Goal: Complete application form: Complete application form

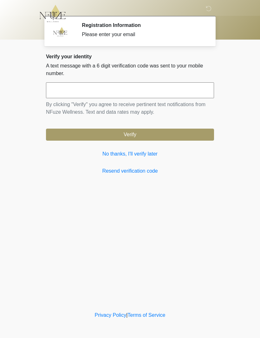
click at [142, 155] on link "No thanks, I'll verify later" at bounding box center [130, 154] width 168 height 8
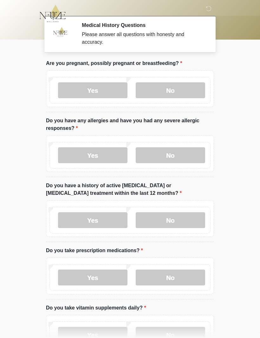
click at [173, 94] on label "No" at bounding box center [170, 90] width 69 height 16
click at [257, 291] on body "‎ ‎ ‎ Medical History Questions Please answer all questions with honesty and ac…" at bounding box center [130, 169] width 260 height 338
click at [177, 158] on label "No" at bounding box center [170, 155] width 69 height 16
click at [104, 220] on label "Yes" at bounding box center [92, 220] width 69 height 16
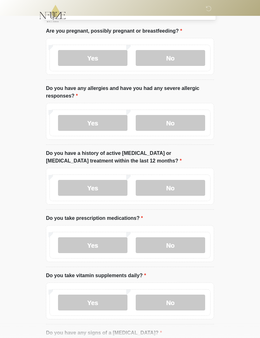
scroll to position [39, 0]
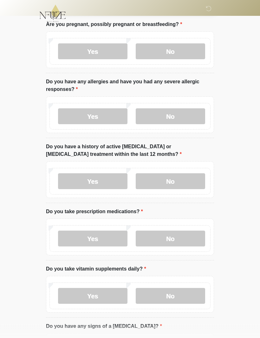
click at [184, 238] on label "No" at bounding box center [170, 239] width 69 height 16
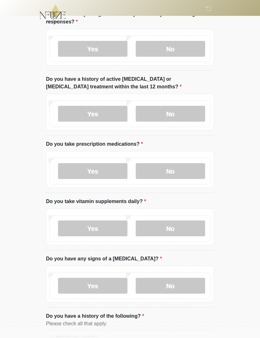
scroll to position [107, 0]
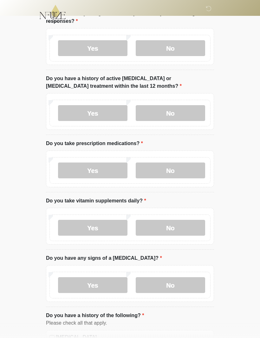
click at [100, 227] on label "Yes" at bounding box center [92, 228] width 69 height 16
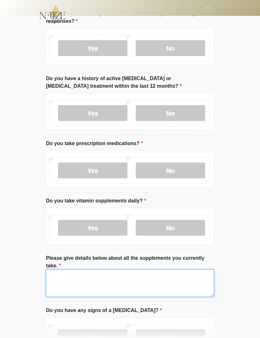
click at [66, 283] on textarea "Please give details below about all the supplements you currently take." at bounding box center [130, 283] width 168 height 27
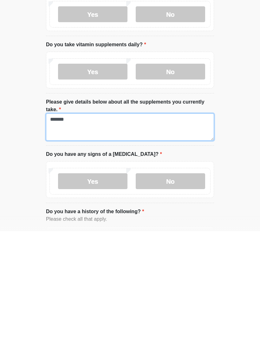
type textarea "*******"
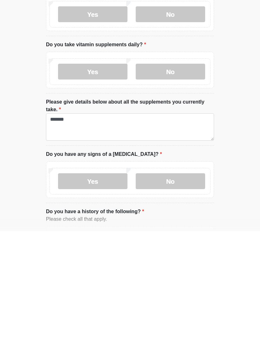
click at [177, 280] on label "No" at bounding box center [170, 288] width 69 height 16
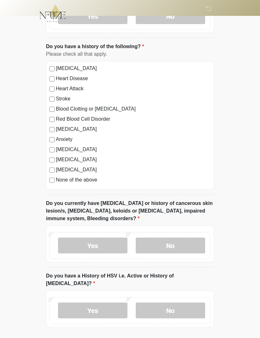
scroll to position [429, 0]
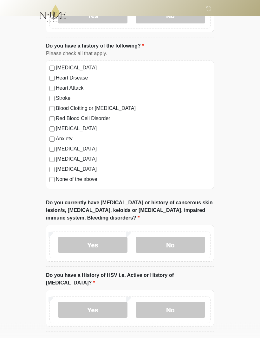
click at [98, 245] on label "Yes" at bounding box center [92, 246] width 69 height 16
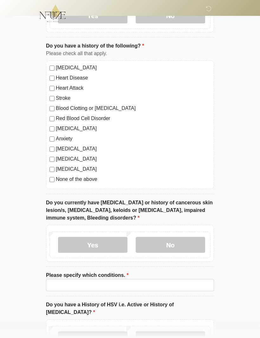
scroll to position [429, 0]
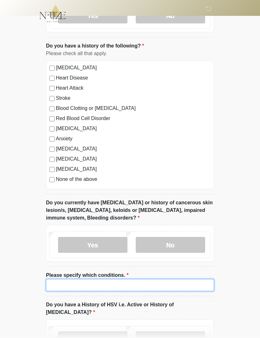
click at [67, 285] on input "Please specify which conditions." at bounding box center [130, 285] width 168 height 12
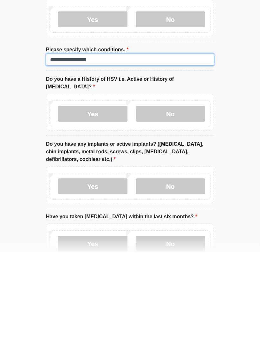
scroll to position [570, 0]
type input "**********"
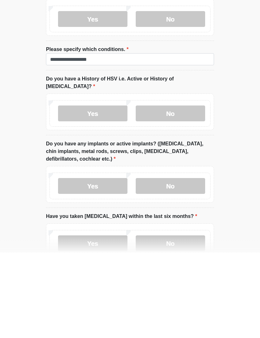
click at [175, 192] on label "No" at bounding box center [170, 200] width 69 height 16
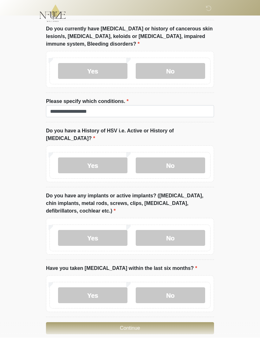
scroll to position [603, 0]
click at [174, 231] on label "No" at bounding box center [170, 239] width 69 height 16
click at [173, 293] on label "No" at bounding box center [170, 296] width 69 height 16
click at [131, 323] on button "Continue" at bounding box center [130, 329] width 168 height 12
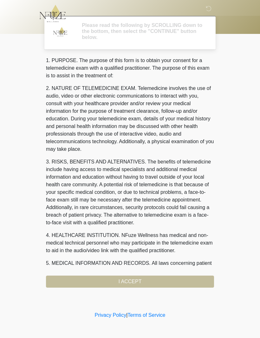
scroll to position [0, 0]
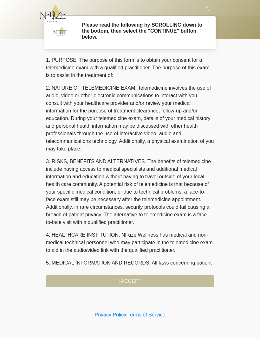
click at [137, 282] on div "1. PURPOSE. The purpose of this form is to obtain your consent for a telemedici…" at bounding box center [130, 172] width 168 height 231
click at [127, 279] on div "1. PURPOSE. The purpose of this form is to obtain your consent for a telemedici…" at bounding box center [130, 172] width 168 height 231
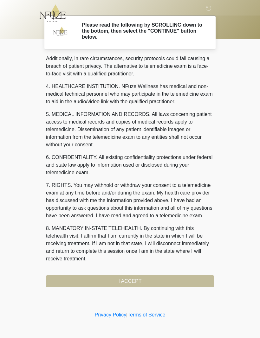
click at [133, 284] on button "I ACCEPT" at bounding box center [130, 282] width 168 height 12
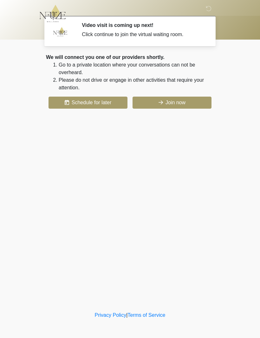
click at [178, 102] on button "Join now" at bounding box center [172, 103] width 79 height 12
